Goal: Book appointment/travel/reservation

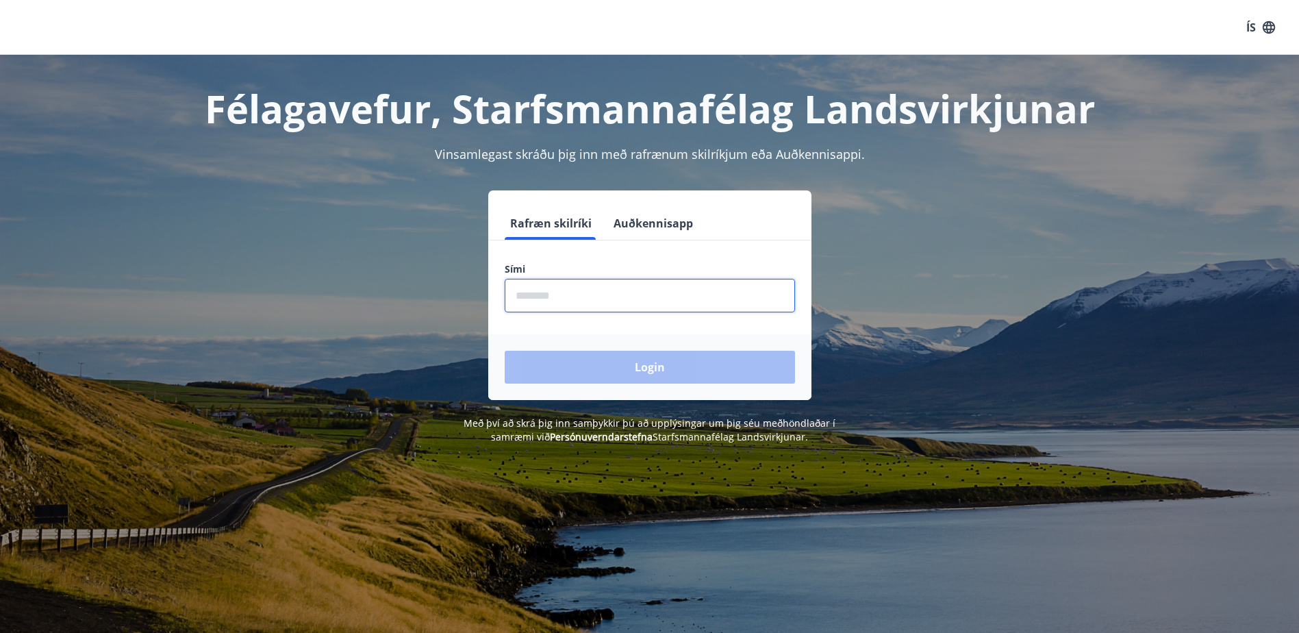
click at [621, 294] on input "phone" at bounding box center [650, 296] width 290 height 34
type input "********"
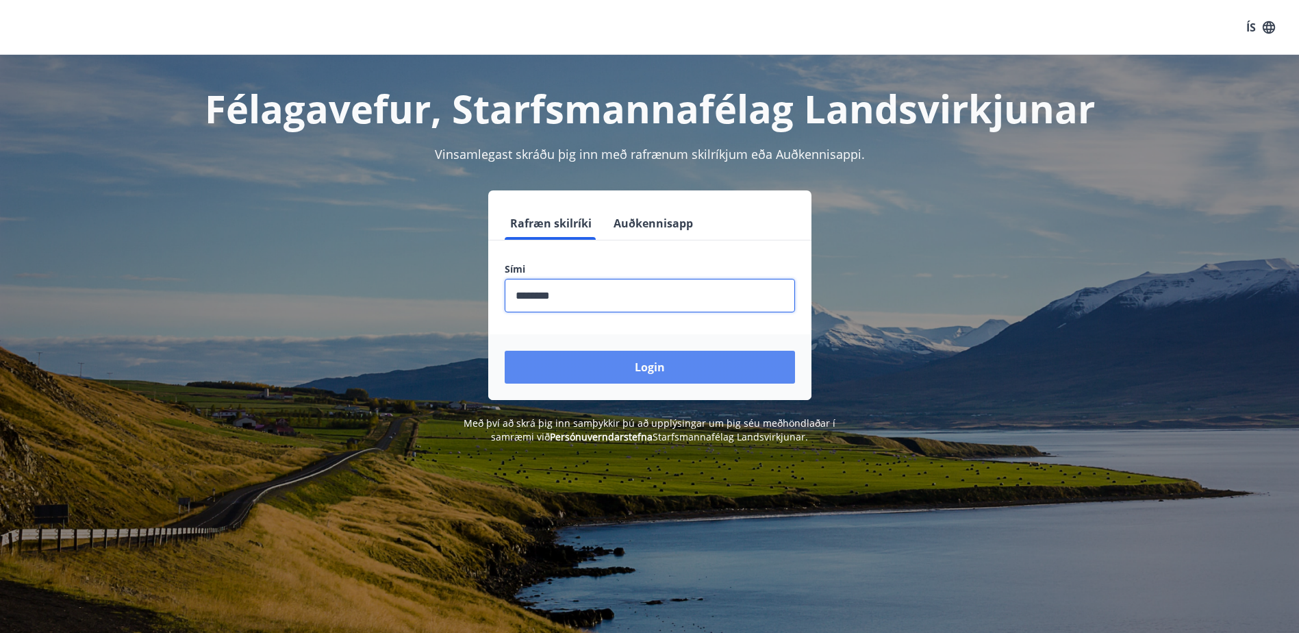
click at [657, 364] on button "Login" at bounding box center [650, 367] width 290 height 33
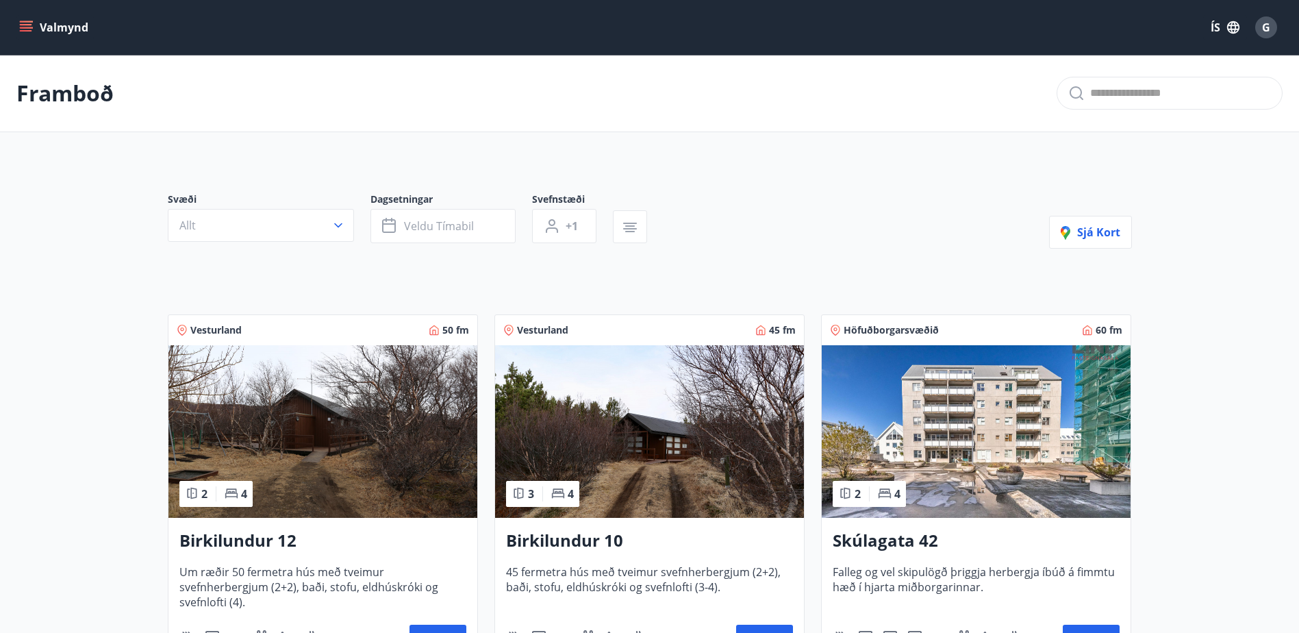
click at [18, 26] on button "Valmynd" at bounding box center [54, 27] width 77 height 25
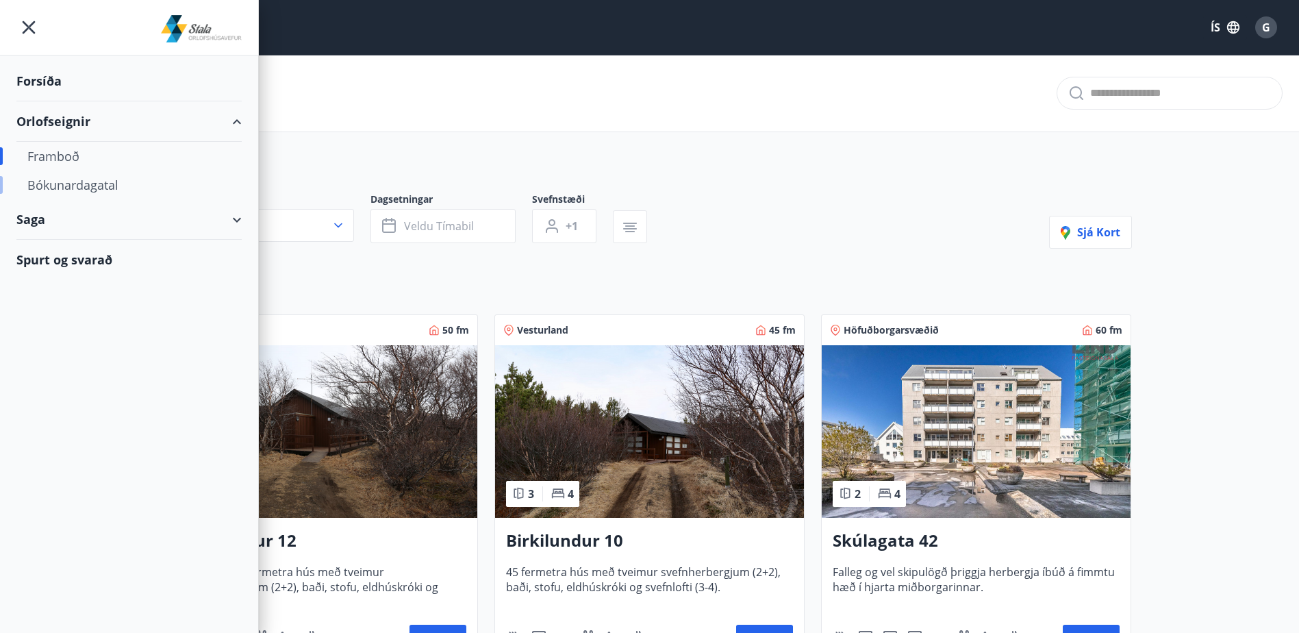
click at [89, 183] on div "Bókunardagatal" at bounding box center [128, 185] width 203 height 29
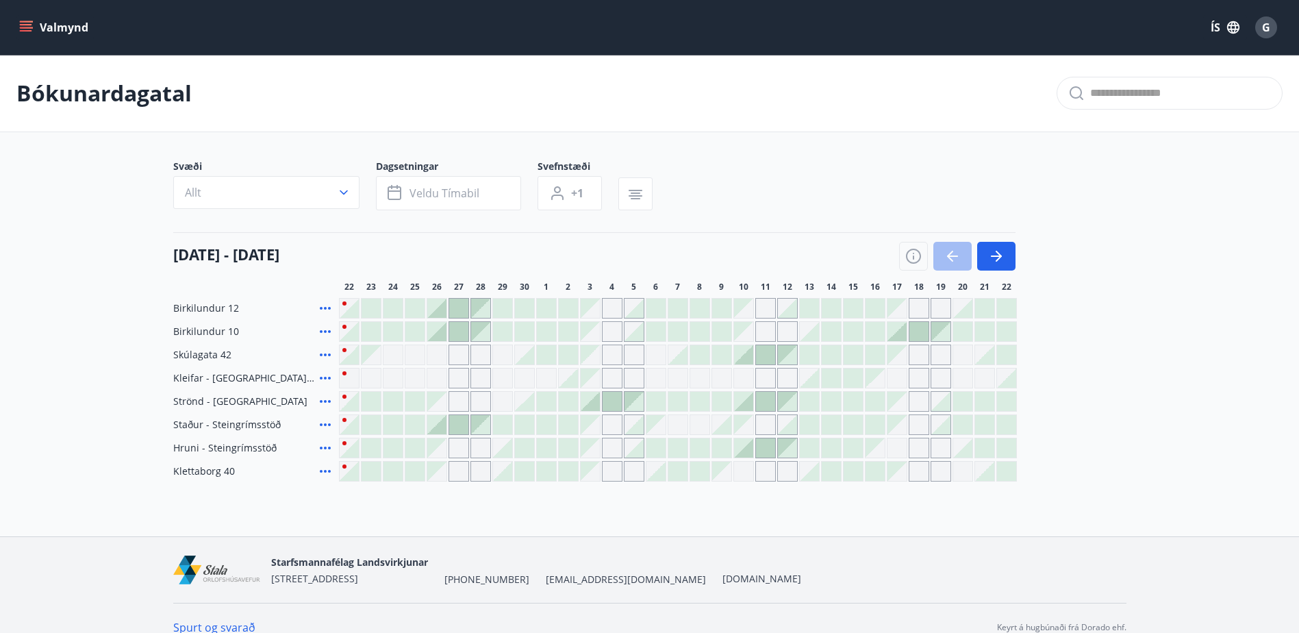
click at [1016, 252] on div "[DATE] - [DATE] 23 24 25 26 27 28 29 30 1 2 3 4 5 6 7 8 9 10 11 12 13 14 15 16 …" at bounding box center [649, 262] width 953 height 60
click at [1000, 253] on icon "button" at bounding box center [996, 256] width 16 height 16
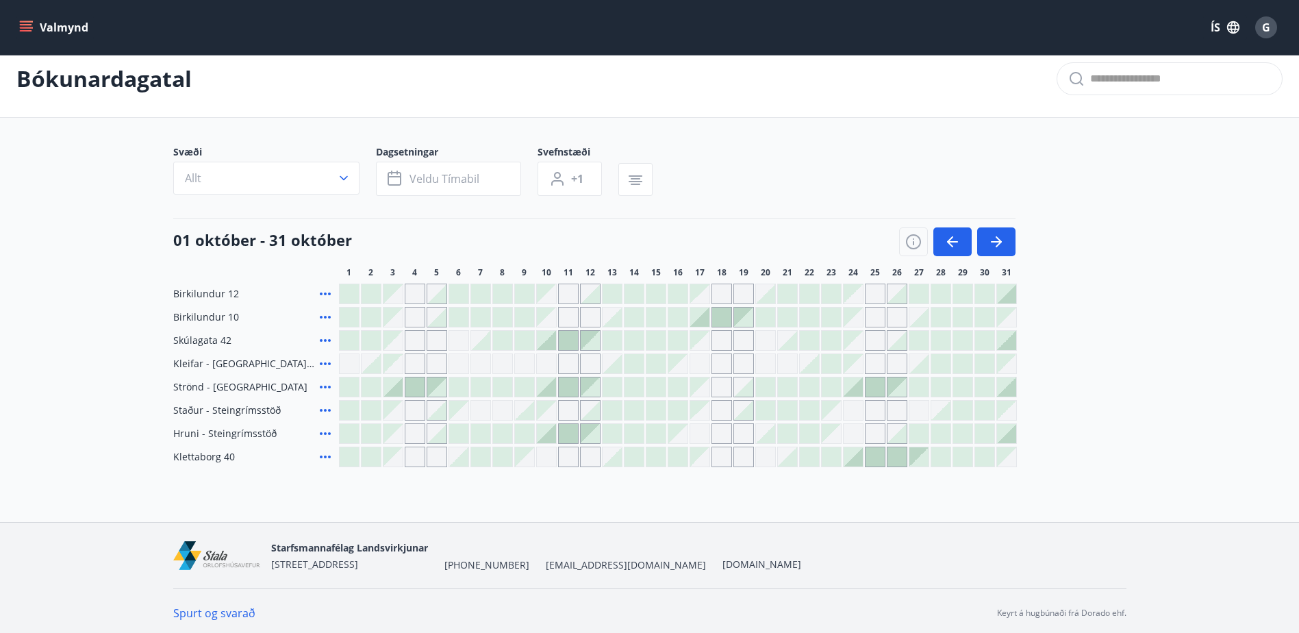
scroll to position [18, 0]
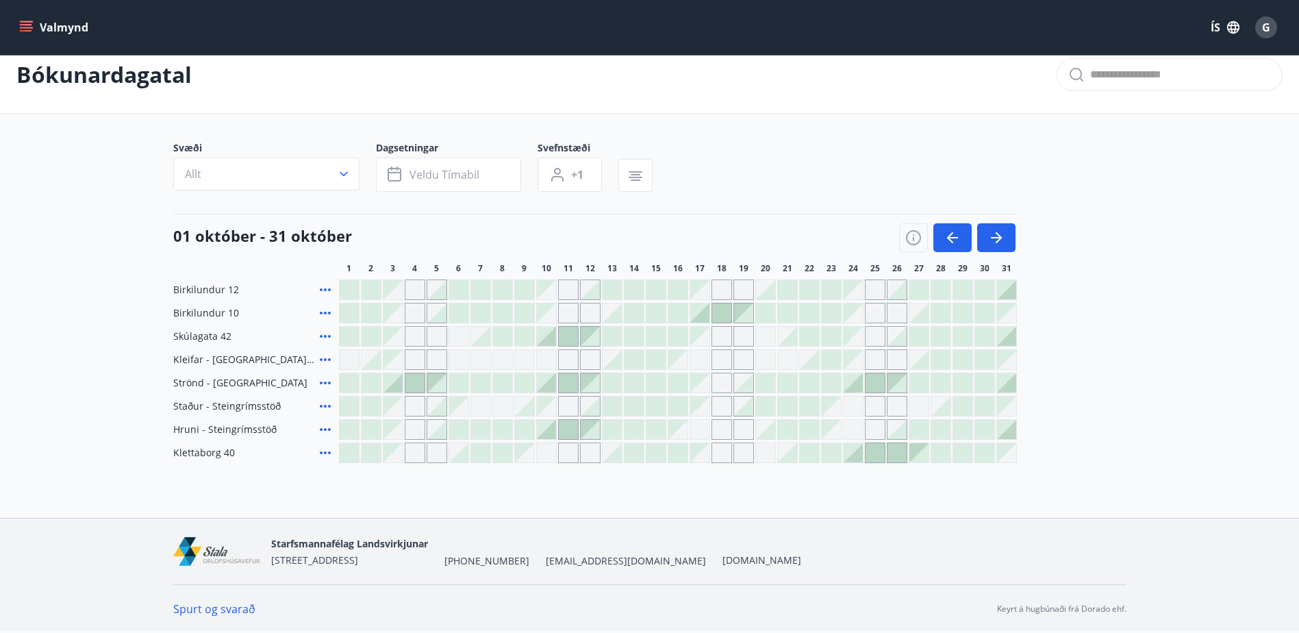
click at [853, 407] on div "Gráir dagar eru ekki bókanlegir" at bounding box center [853, 406] width 21 height 21
click at [1218, 394] on main "Bókunardagatal Svæði Allt Dagsetningar Veldu tímabil Svefnstæði +1 [DATE] - [DA…" at bounding box center [649, 249] width 1299 height 427
click at [328, 453] on icon at bounding box center [325, 452] width 11 height 3
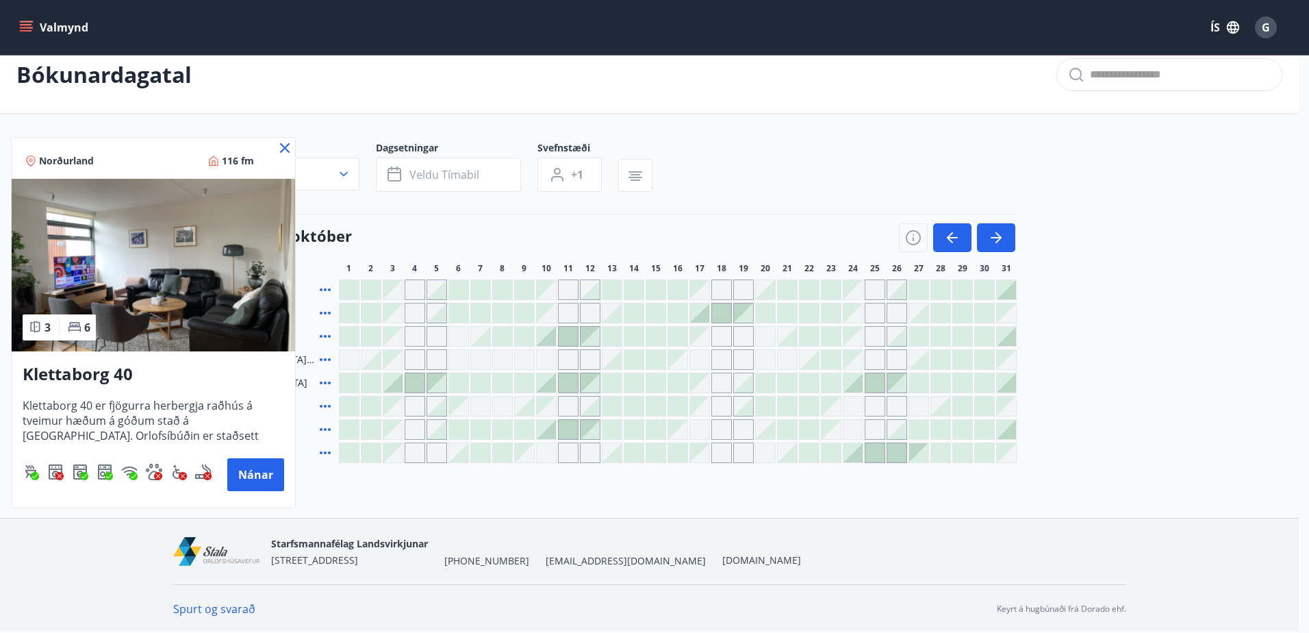
click at [1098, 288] on div at bounding box center [654, 316] width 1309 height 633
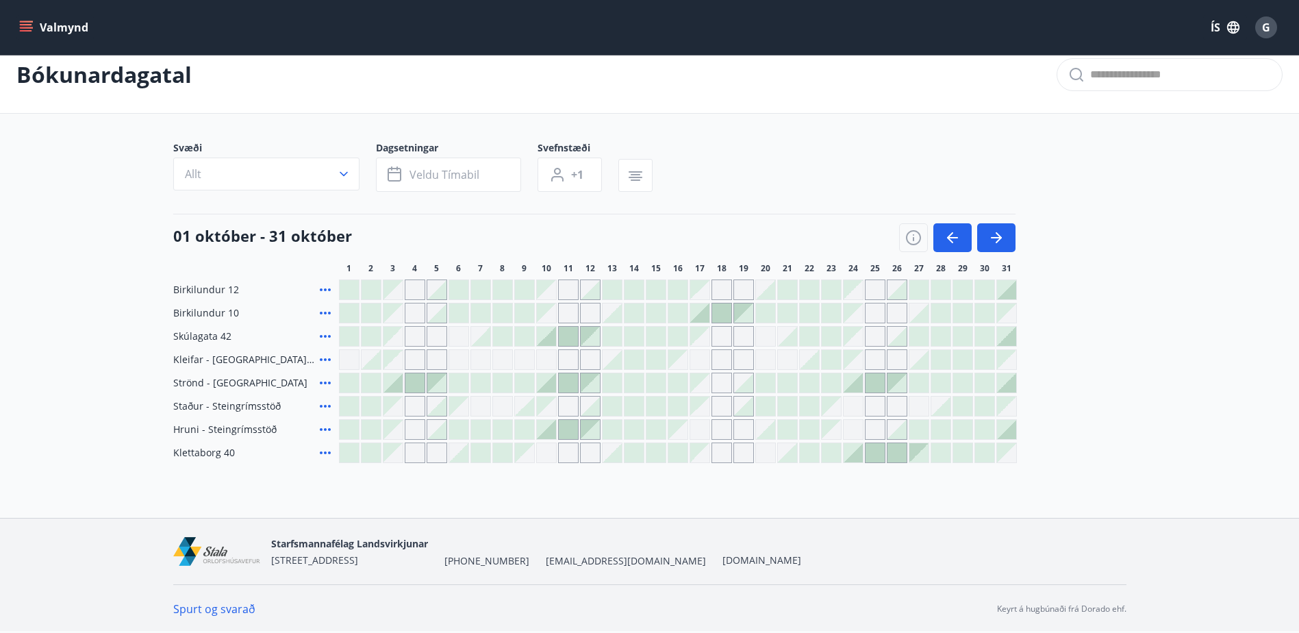
click at [83, 304] on main "Bókunardagatal Svæði Allt Dagsetningar Veldu tímabil Svefnstæði +1 [DATE] - [DA…" at bounding box center [649, 249] width 1299 height 427
click at [88, 323] on main "Bókunardagatal Svæði Allt Dagsetningar Veldu tímabil Svefnstæði +1 [DATE] - [DA…" at bounding box center [649, 249] width 1299 height 427
